Goal: Information Seeking & Learning: Learn about a topic

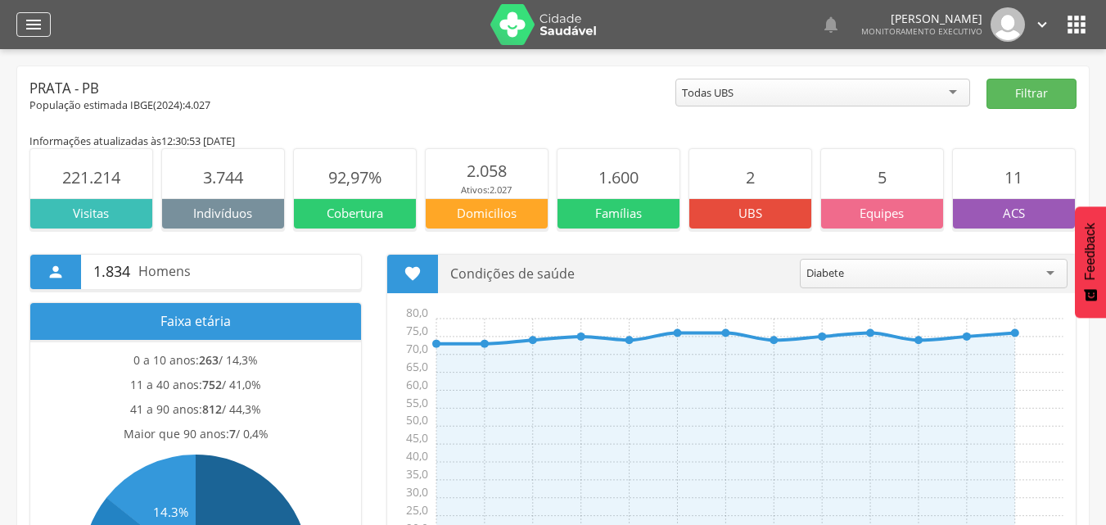
click at [34, 17] on icon "" at bounding box center [34, 25] width 20 height 20
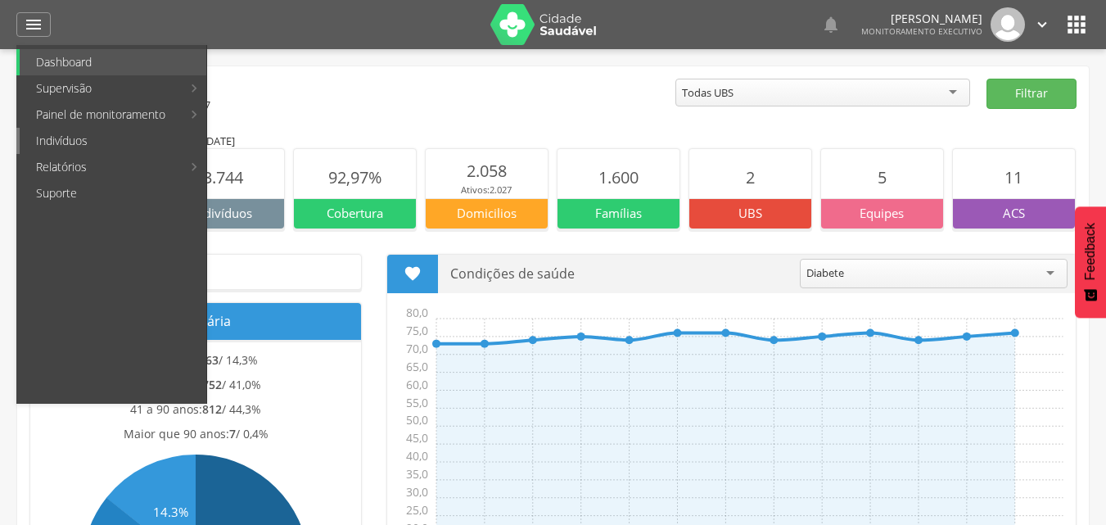
click at [74, 146] on link "Indivíduos" at bounding box center [113, 141] width 187 height 26
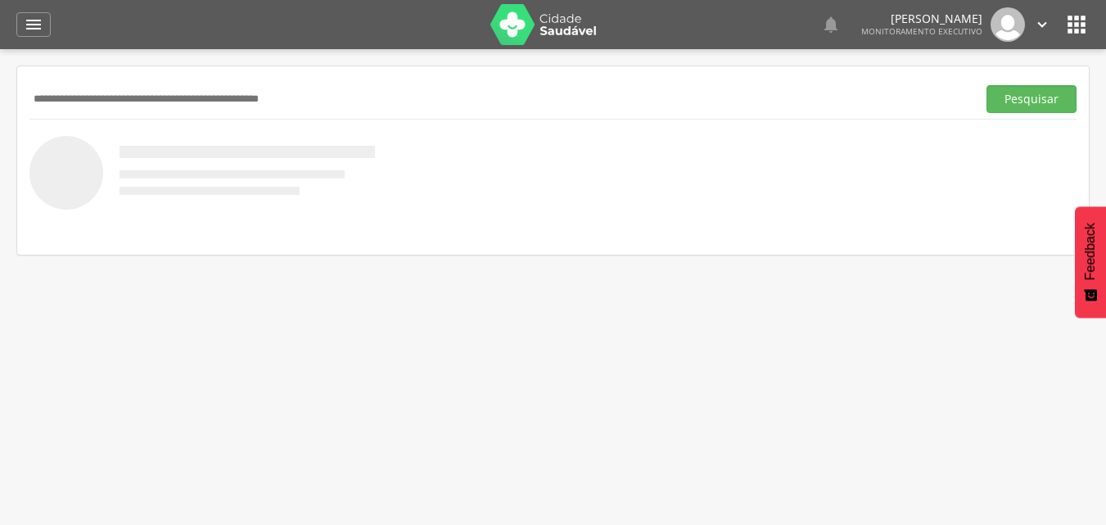
click at [138, 96] on input "text" at bounding box center [499, 99] width 940 height 28
type input "**********"
click at [1061, 87] on button "Pesquisar" at bounding box center [1031, 99] width 90 height 28
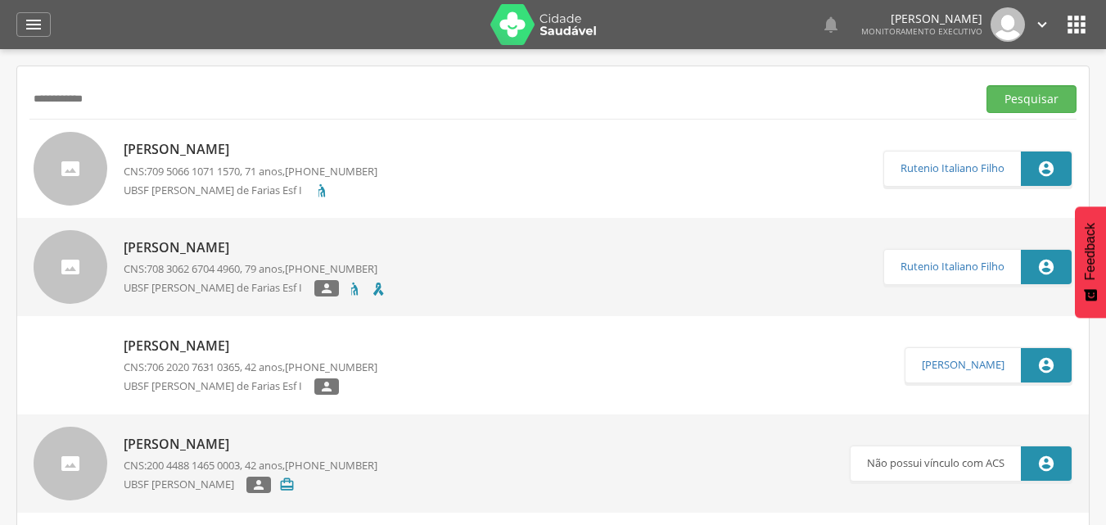
click at [202, 189] on p "UBSF [PERSON_NAME] de Farias Esf I" at bounding box center [219, 191] width 191 height 16
type input "**********"
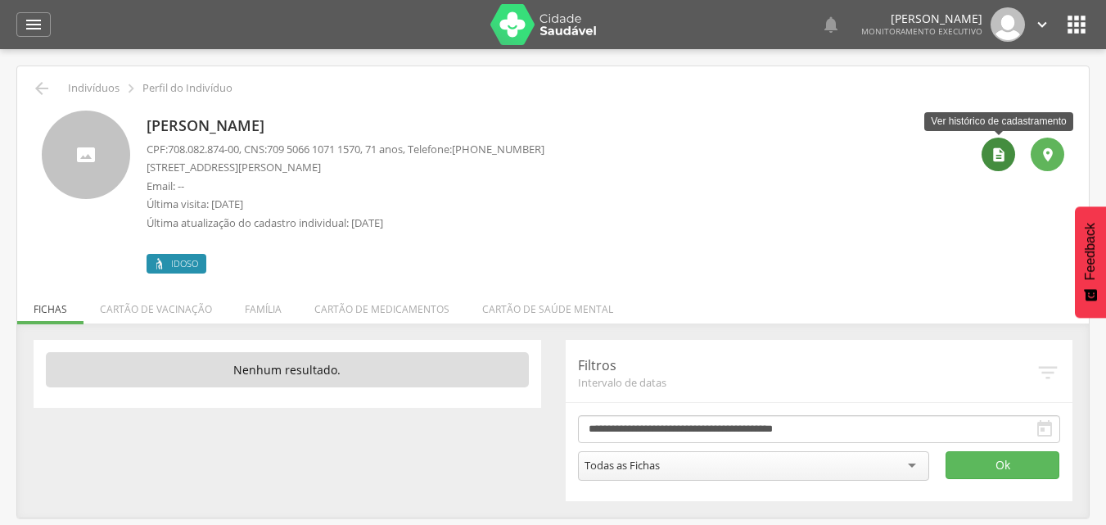
click at [995, 154] on icon "" at bounding box center [998, 155] width 16 height 16
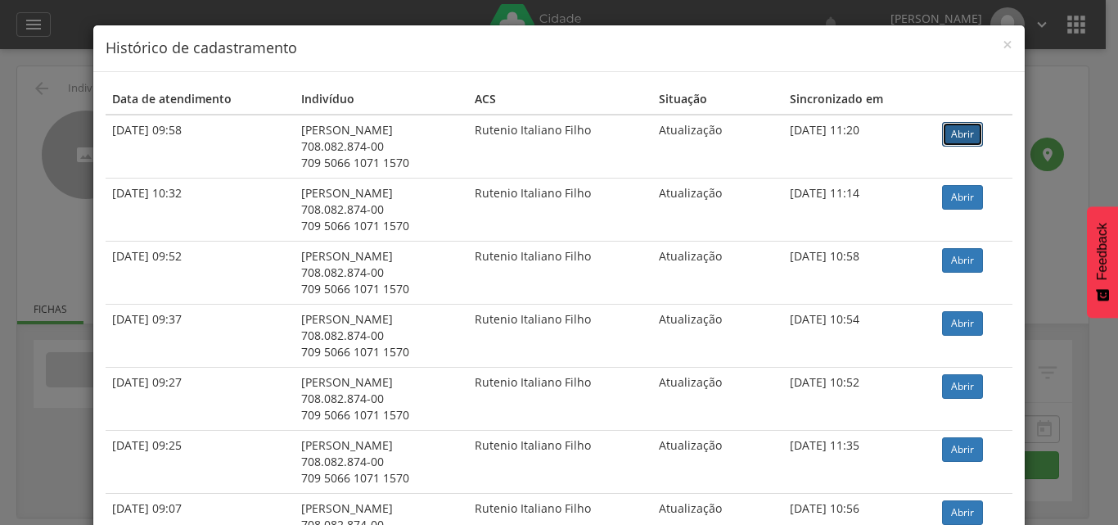
click at [952, 135] on link "Abrir" at bounding box center [962, 134] width 41 height 25
click at [1003, 48] on span "×" at bounding box center [1008, 44] width 10 height 23
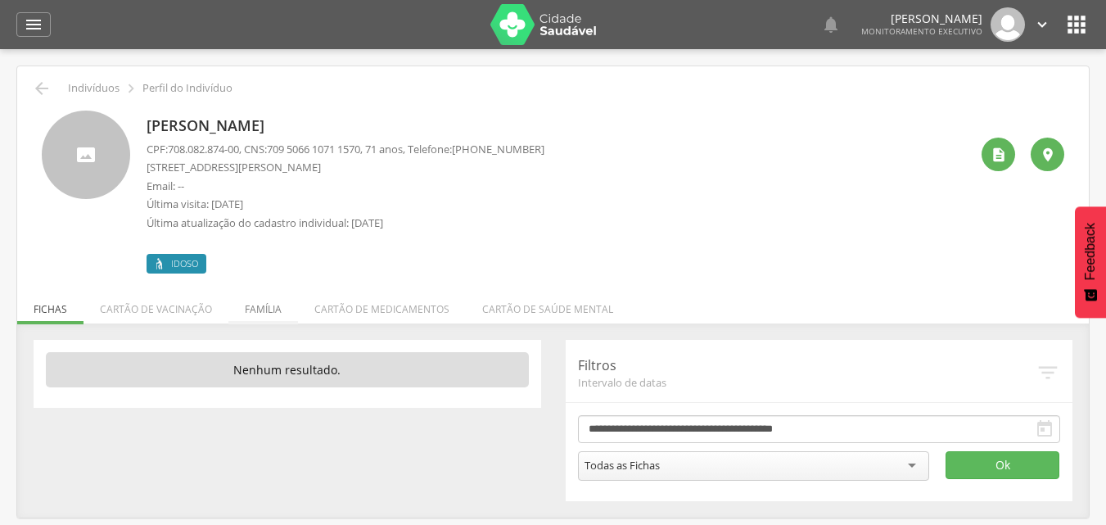
click at [259, 309] on li "Família" at bounding box center [263, 305] width 70 height 38
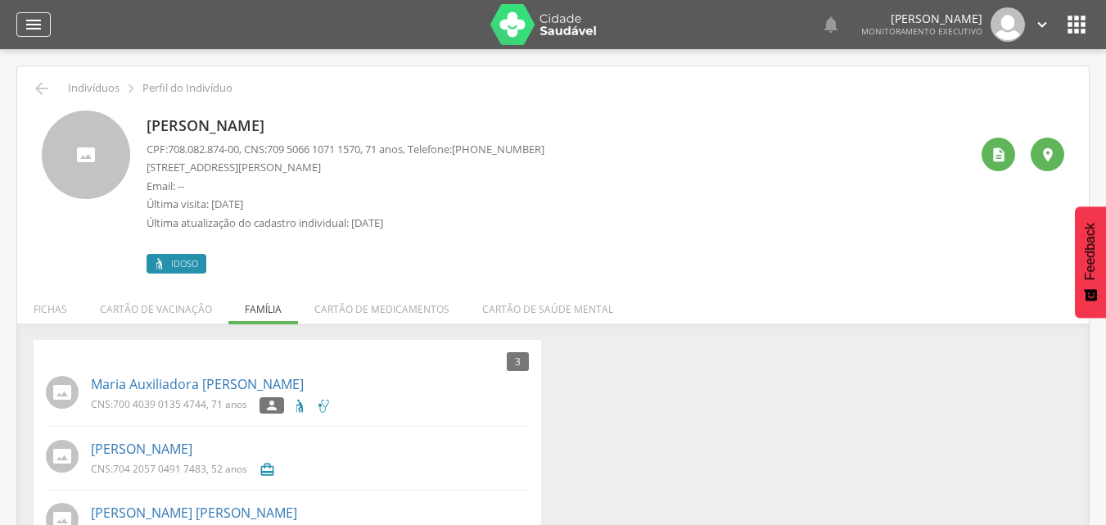
click at [33, 20] on icon "" at bounding box center [34, 25] width 20 height 20
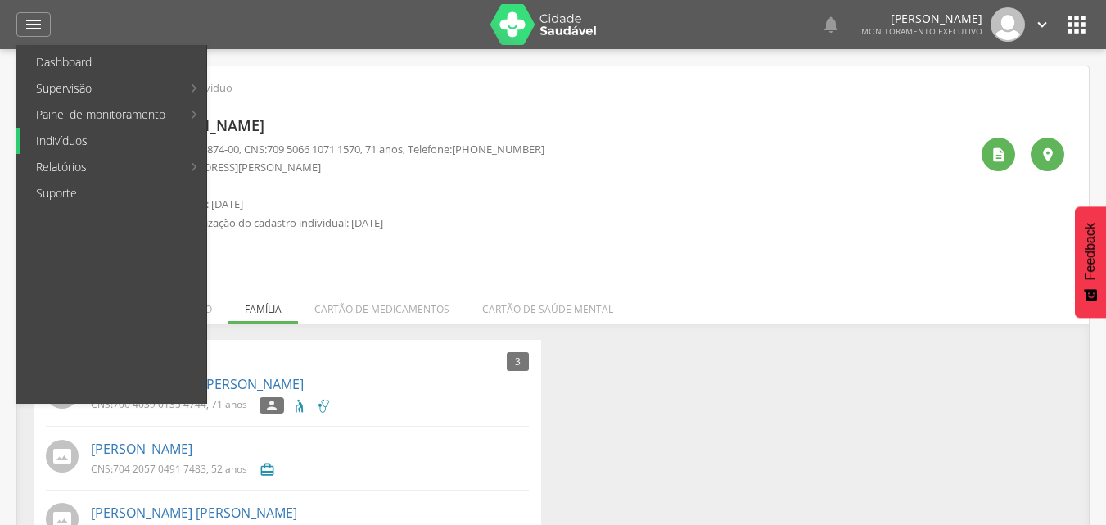
click at [74, 135] on link "Indivíduos" at bounding box center [113, 141] width 187 height 26
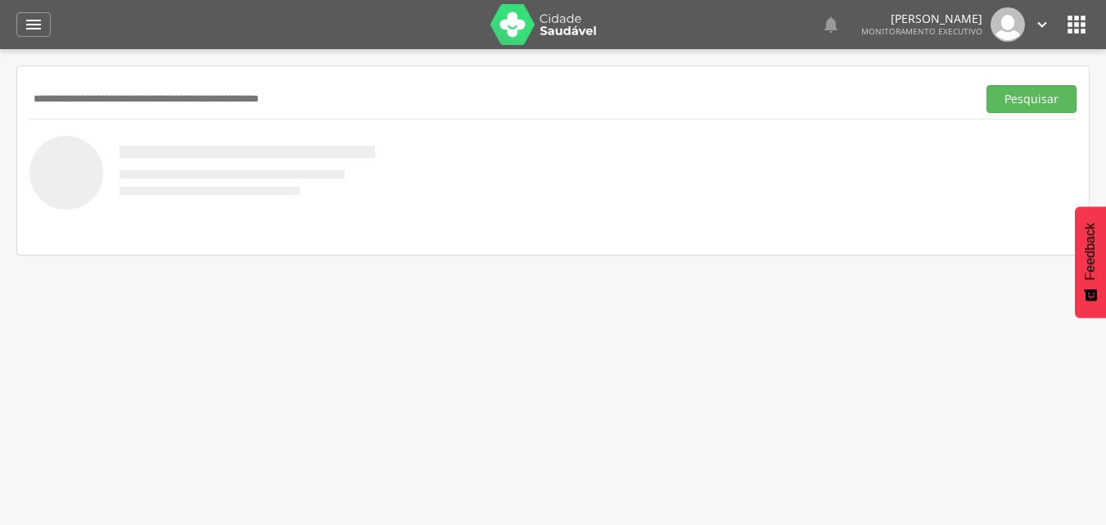
click at [117, 96] on input "text" at bounding box center [499, 99] width 940 height 28
type input "**********"
click at [1033, 97] on button "Pesquisar" at bounding box center [1031, 99] width 90 height 28
